Goal: Transaction & Acquisition: Purchase product/service

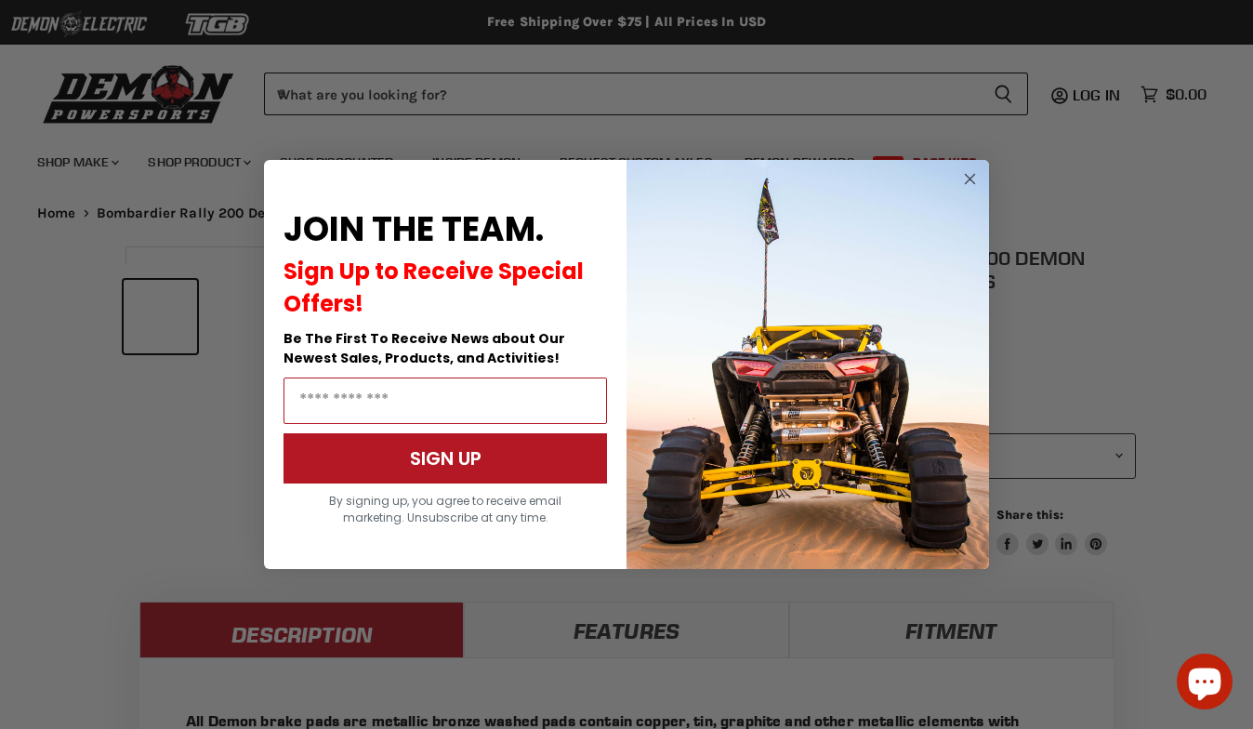
select select "******"
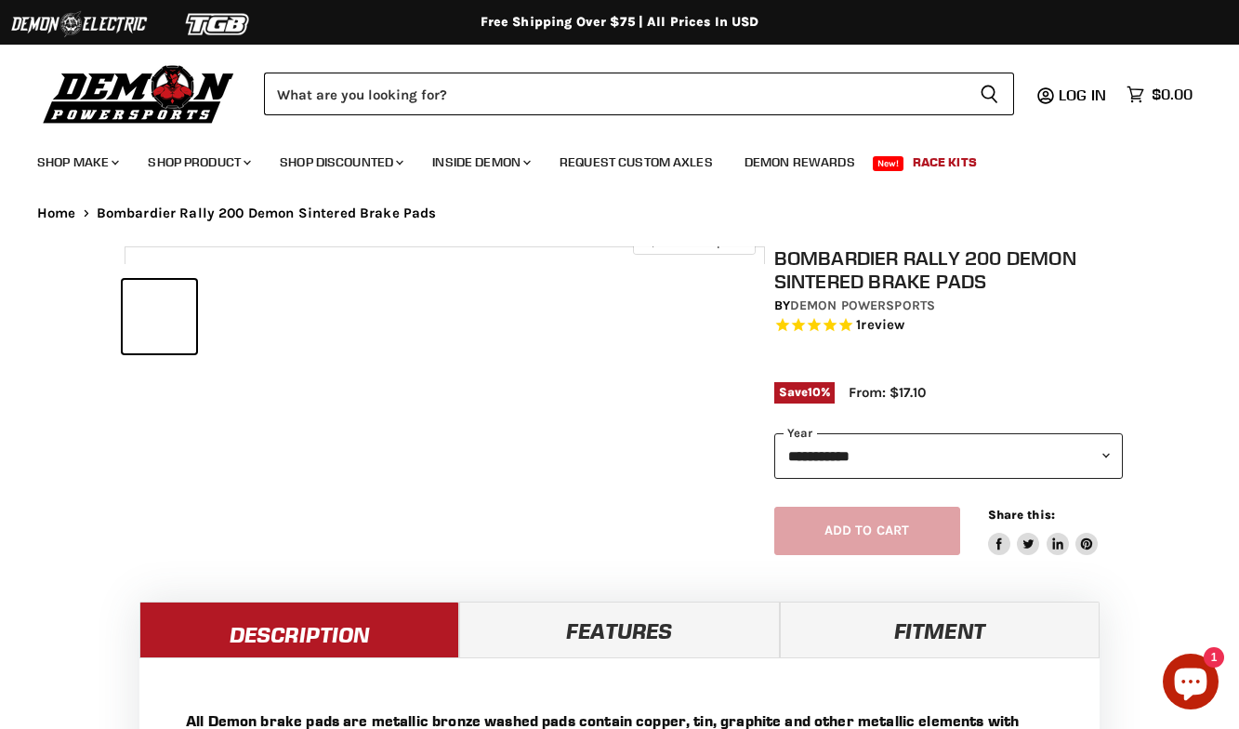
select select "******"
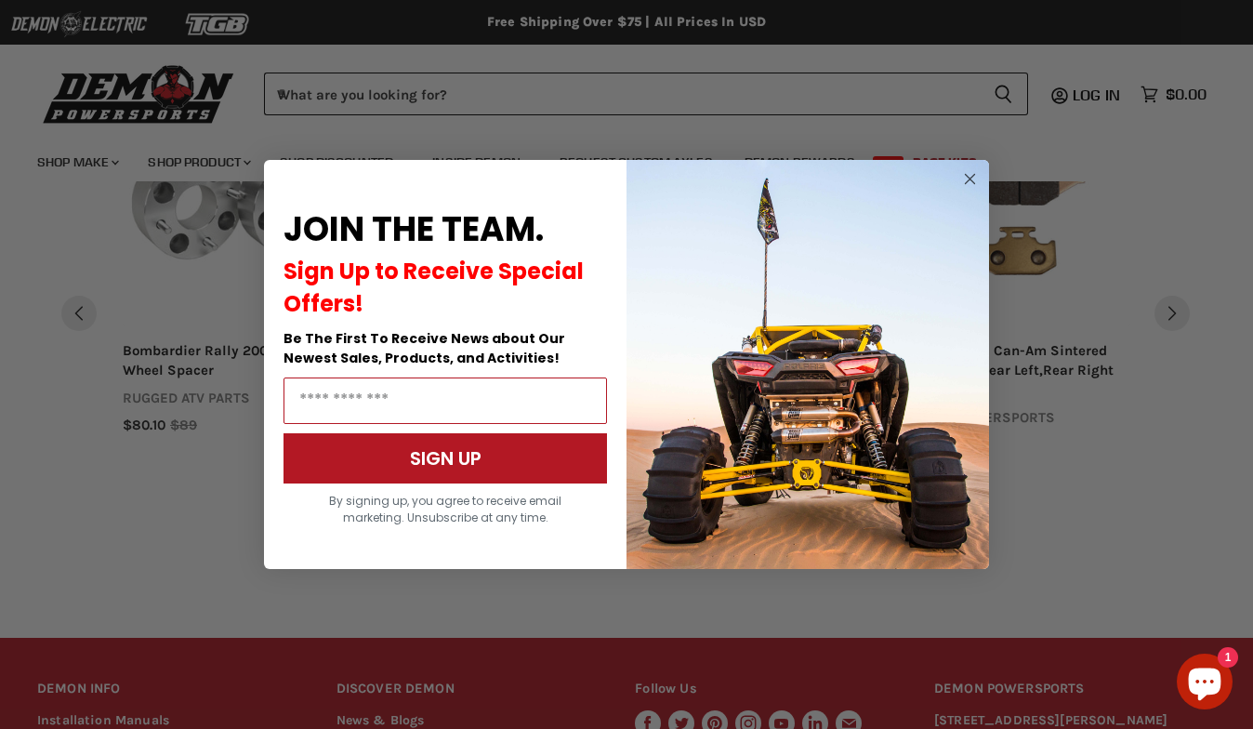
scroll to position [1744, 0]
